Goal: Information Seeking & Learning: Check status

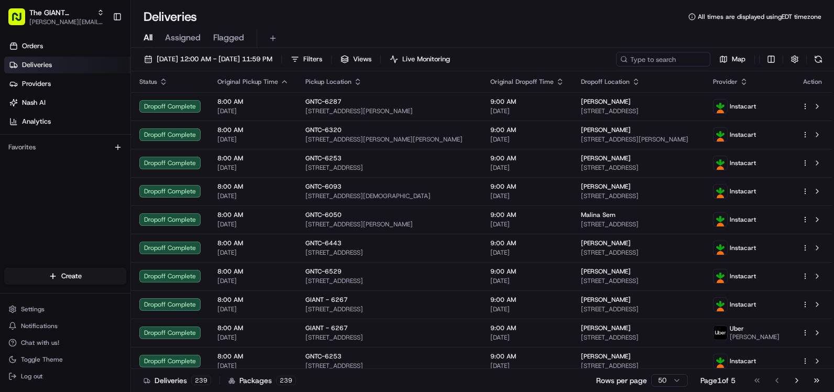
click at [337, 50] on div "[DATE] 12:00 AM - [DATE] 11:59 PM Filters Views Live Monitoring Map Status Orig…" at bounding box center [482, 221] width 703 height 346
click at [327, 64] on button "Filters" at bounding box center [306, 59] width 41 height 15
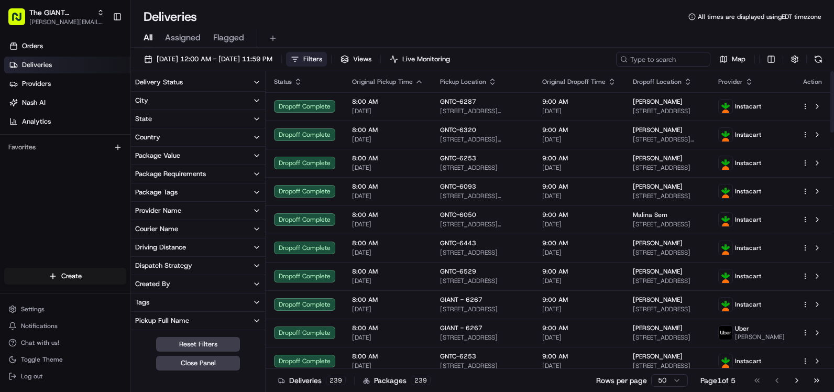
click at [195, 103] on button "City" at bounding box center [198, 101] width 134 height 18
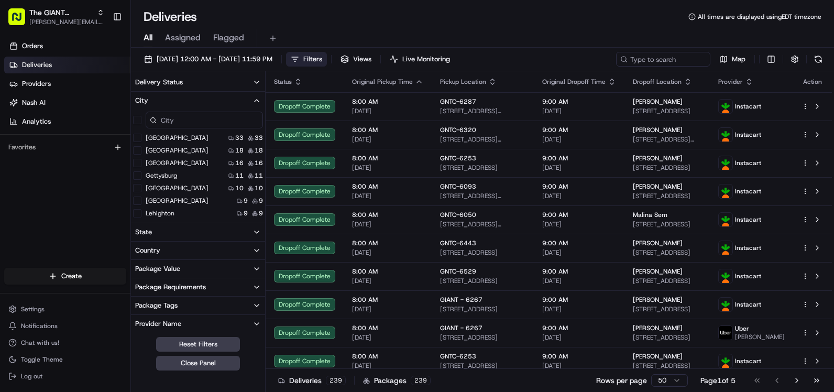
click at [221, 118] on input at bounding box center [204, 120] width 117 height 17
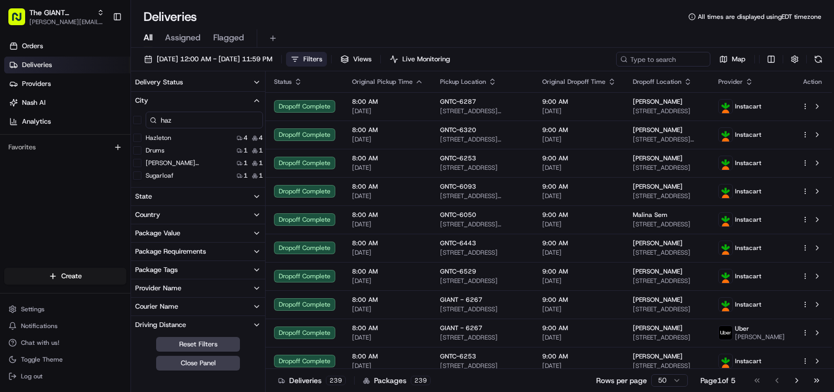
type input "haz"
click at [140, 138] on button "Hazleton" at bounding box center [137, 138] width 8 height 8
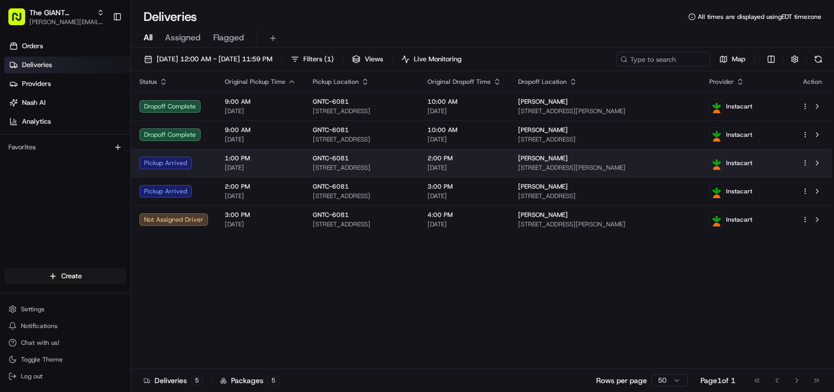
click at [802, 161] on html "The GIANT Company olivia.santiago@giantmartins.com Toggle Sidebar Orders Delive…" at bounding box center [417, 196] width 834 height 392
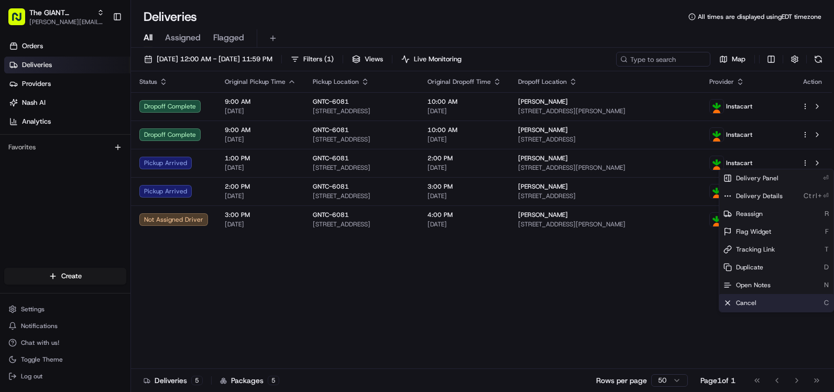
click at [750, 301] on span "Cancel" at bounding box center [746, 303] width 20 height 8
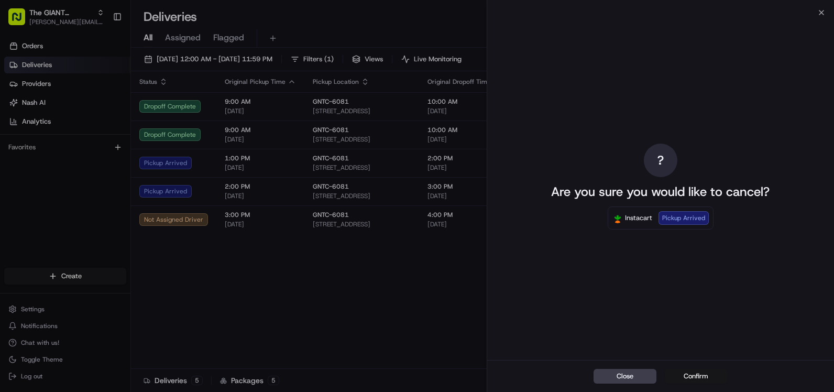
click at [684, 373] on button "Confirm" at bounding box center [696, 376] width 63 height 15
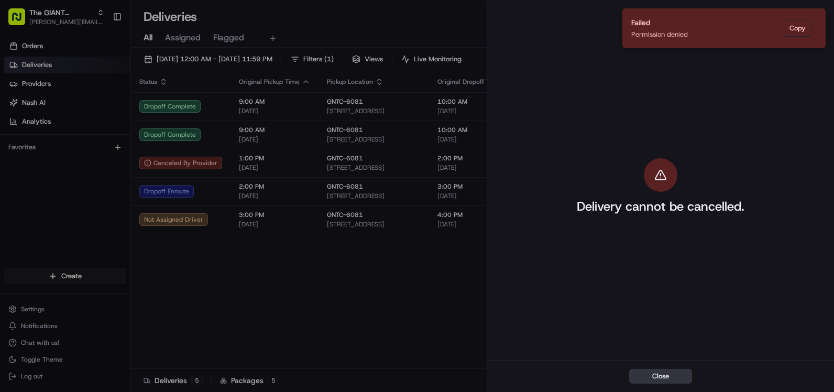
click at [657, 379] on button "Close" at bounding box center [660, 376] width 63 height 15
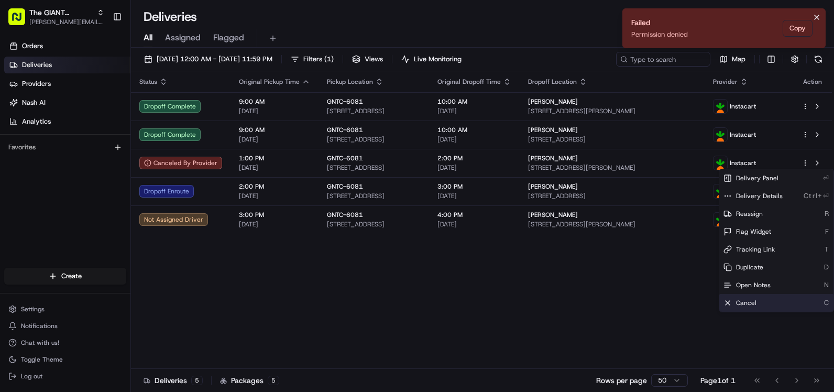
click at [818, 14] on icon "Notifications (F8)" at bounding box center [816, 17] width 8 height 8
